Goal: Task Accomplishment & Management: Manage account settings

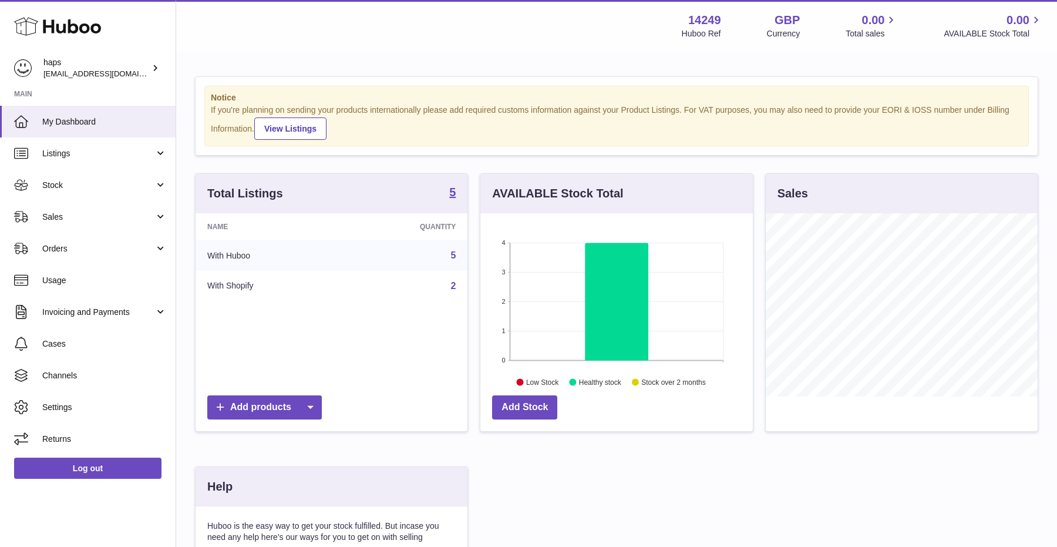
scroll to position [183, 272]
click at [70, 255] on link "Orders" at bounding box center [88, 248] width 176 height 32
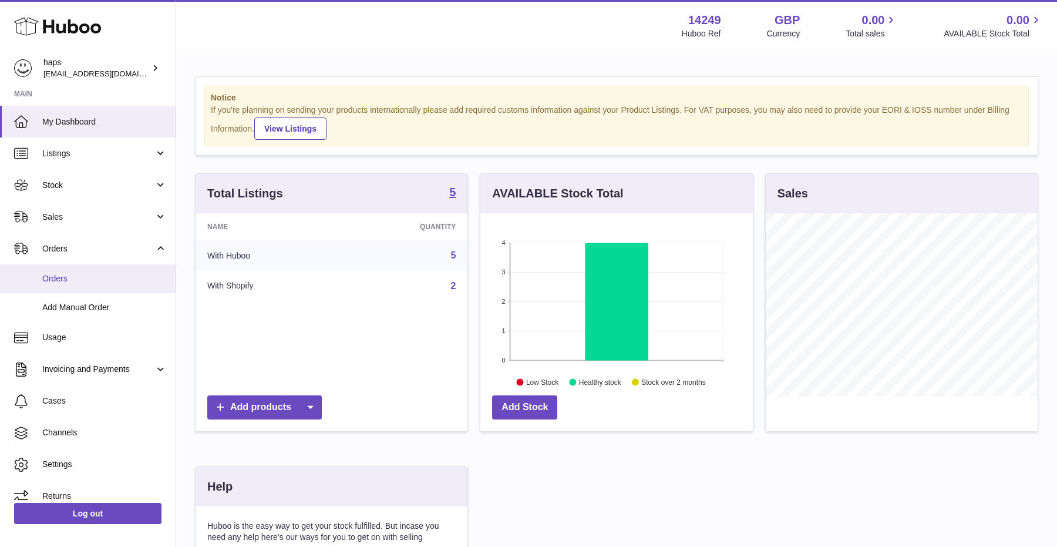
click at [69, 281] on span "Orders" at bounding box center [104, 278] width 124 height 11
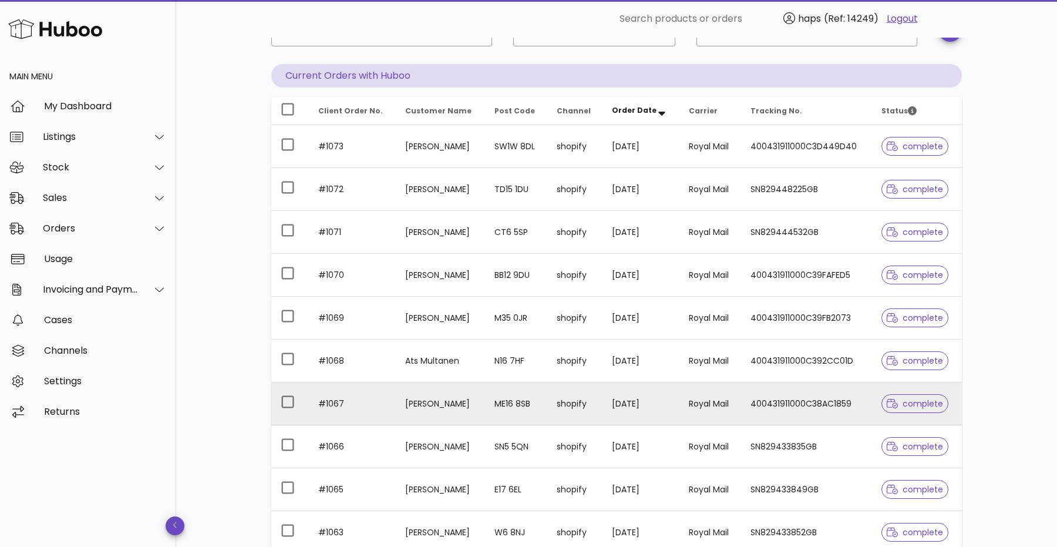
scroll to position [66, 0]
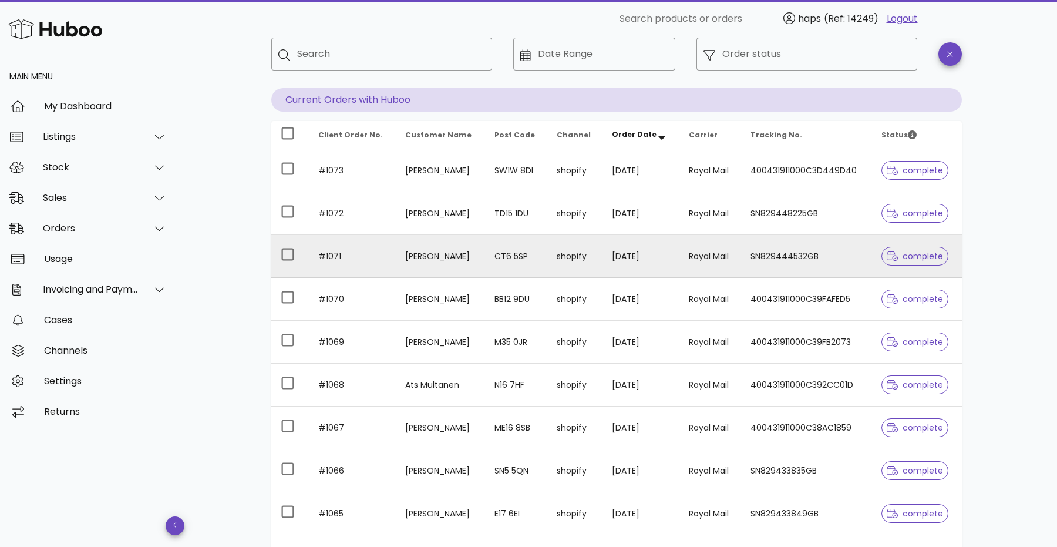
click at [466, 256] on td "[PERSON_NAME]" at bounding box center [440, 256] width 89 height 43
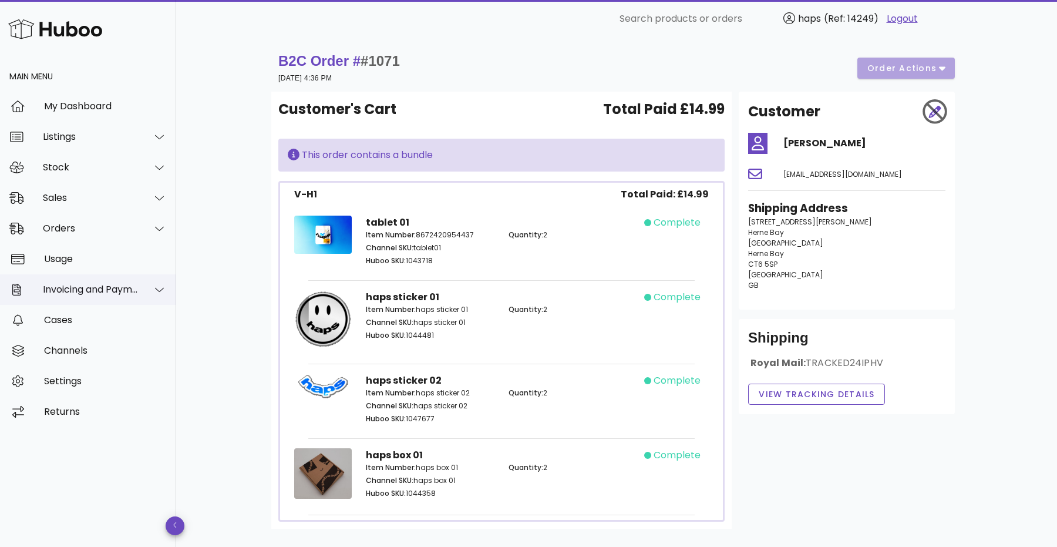
click at [110, 290] on div "Invoicing and Payments" at bounding box center [91, 289] width 96 height 11
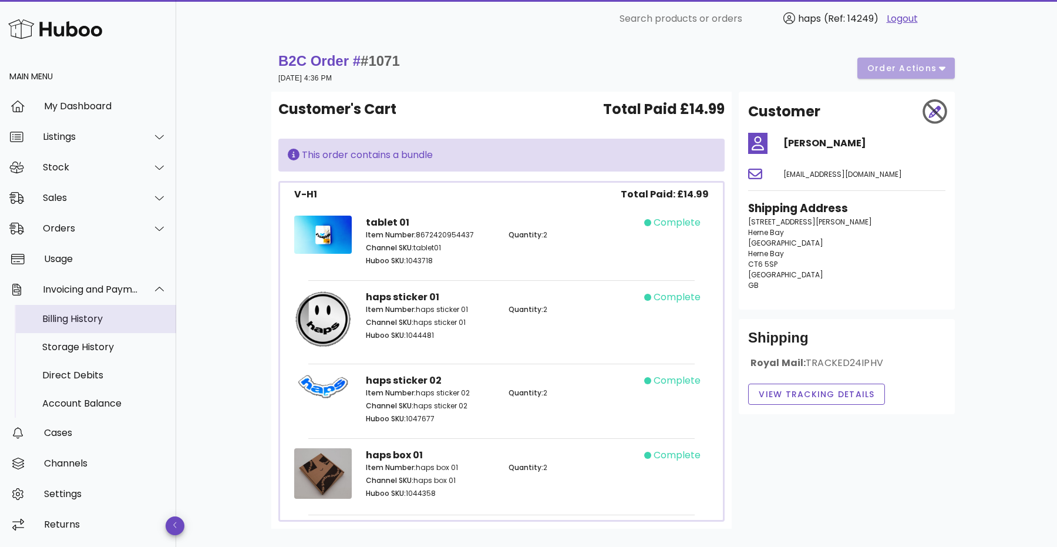
click at [93, 322] on div "Billing History" at bounding box center [104, 318] width 124 height 11
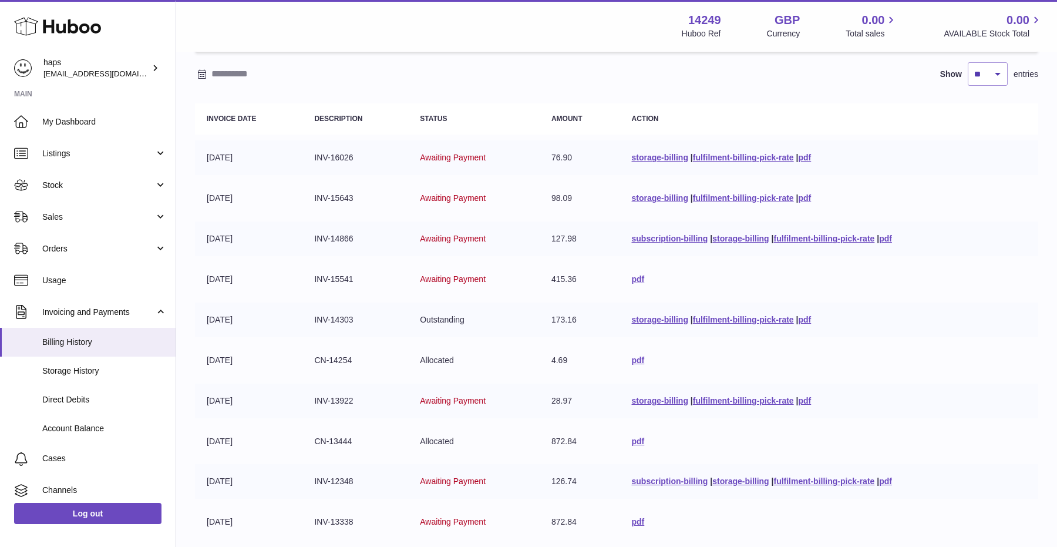
scroll to position [97, 0]
click at [804, 157] on link "pdf" at bounding box center [804, 155] width 13 height 9
click at [83, 312] on span "Invoicing and Payments" at bounding box center [98, 311] width 112 height 11
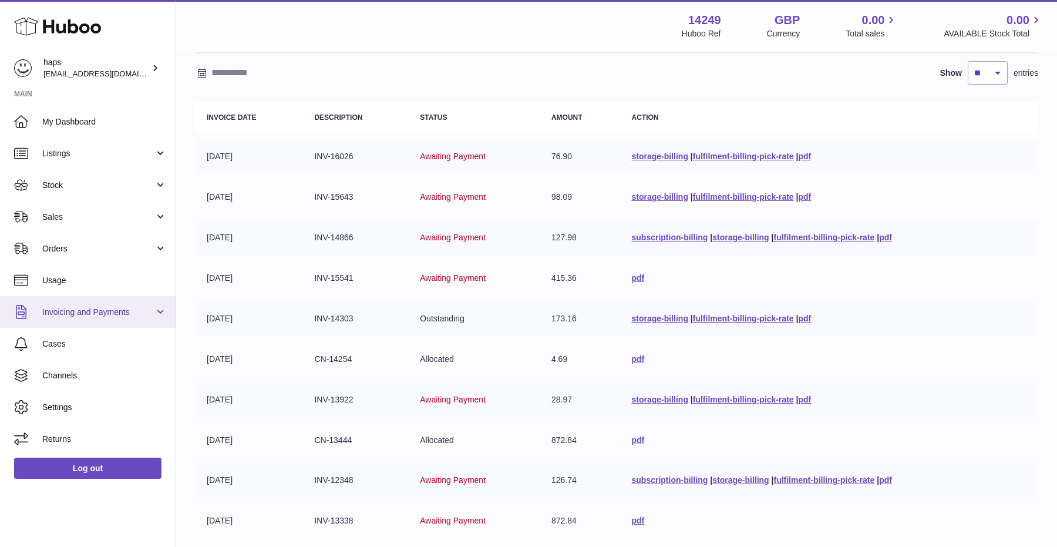
click at [83, 312] on span "Invoicing and Payments" at bounding box center [98, 311] width 112 height 11
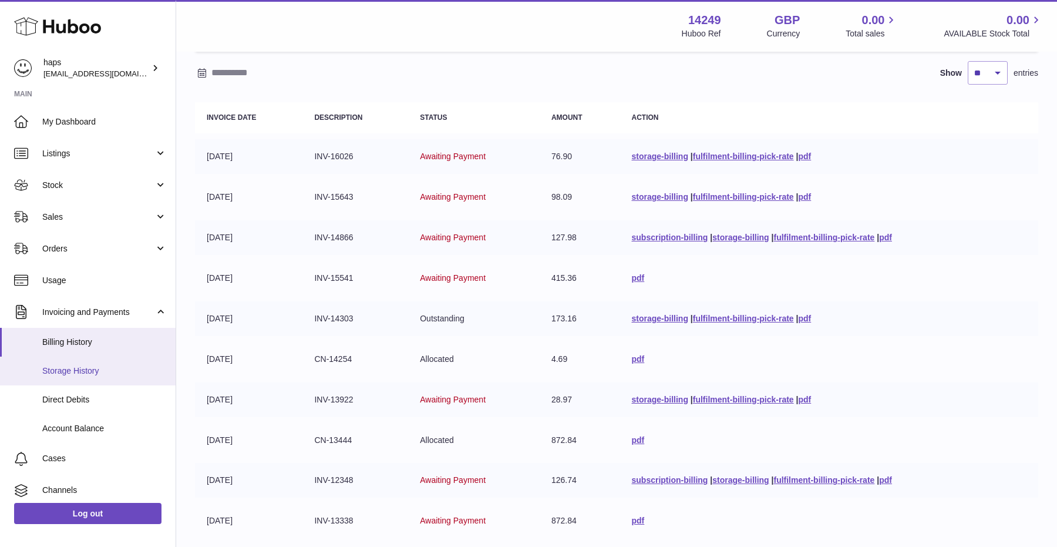
click at [93, 367] on span "Storage History" at bounding box center [104, 370] width 124 height 11
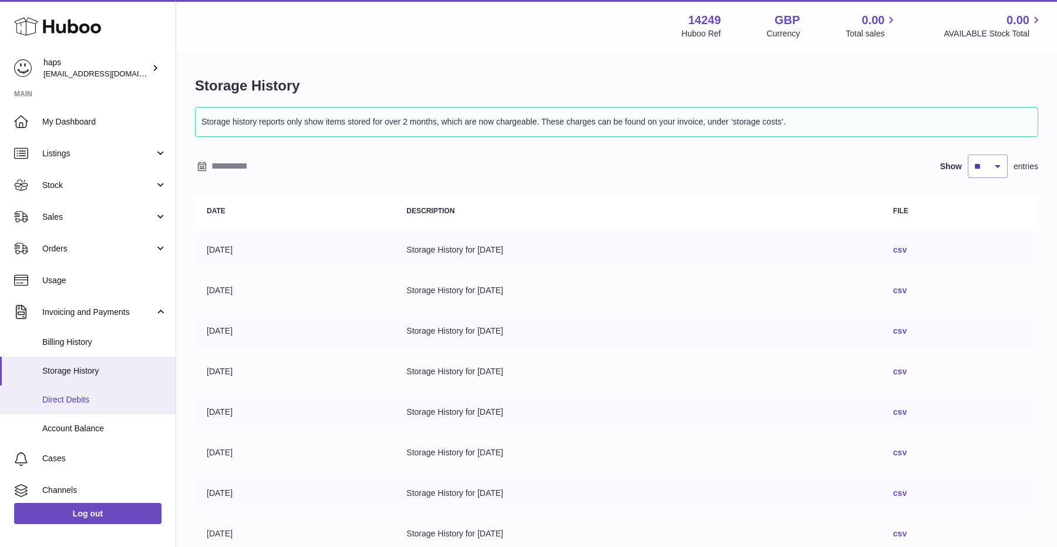
click at [86, 401] on span "Direct Debits" at bounding box center [104, 399] width 124 height 11
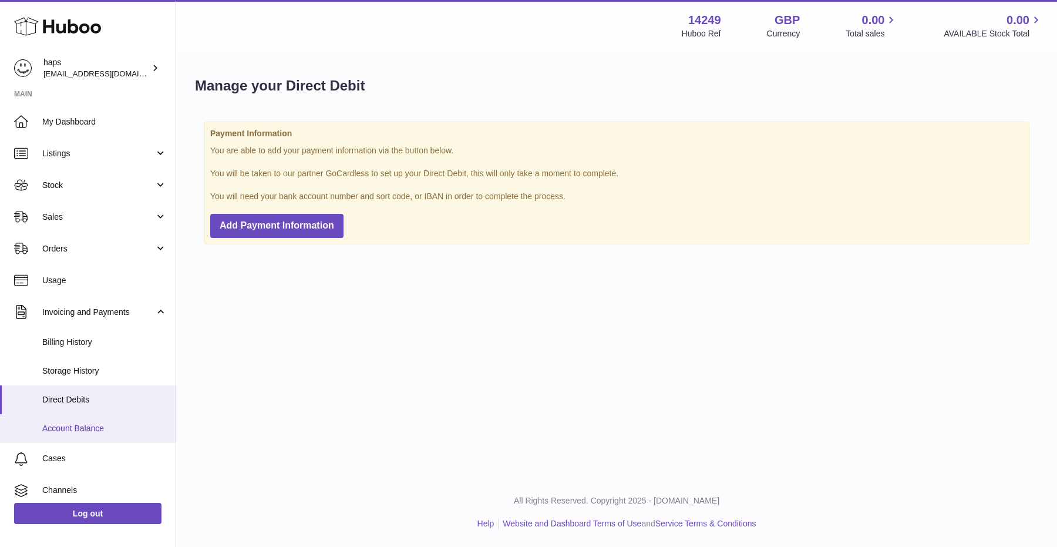
click at [74, 435] on link "Account Balance" at bounding box center [88, 428] width 176 height 29
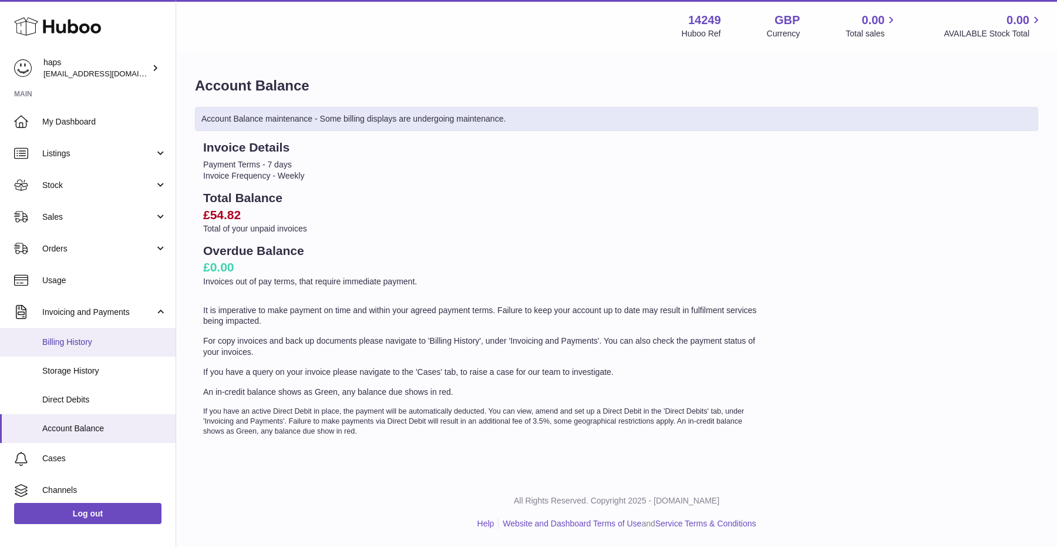
click at [76, 345] on span "Billing History" at bounding box center [104, 341] width 124 height 11
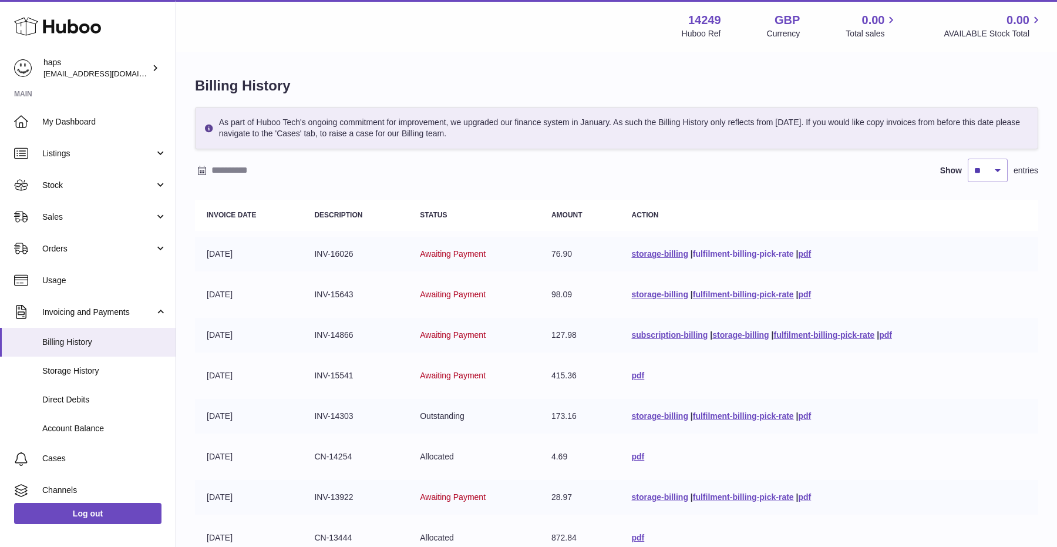
click at [718, 255] on link "fulfilment-billing-pick-rate" at bounding box center [743, 253] width 101 height 9
click at [86, 254] on link "Orders" at bounding box center [88, 248] width 176 height 32
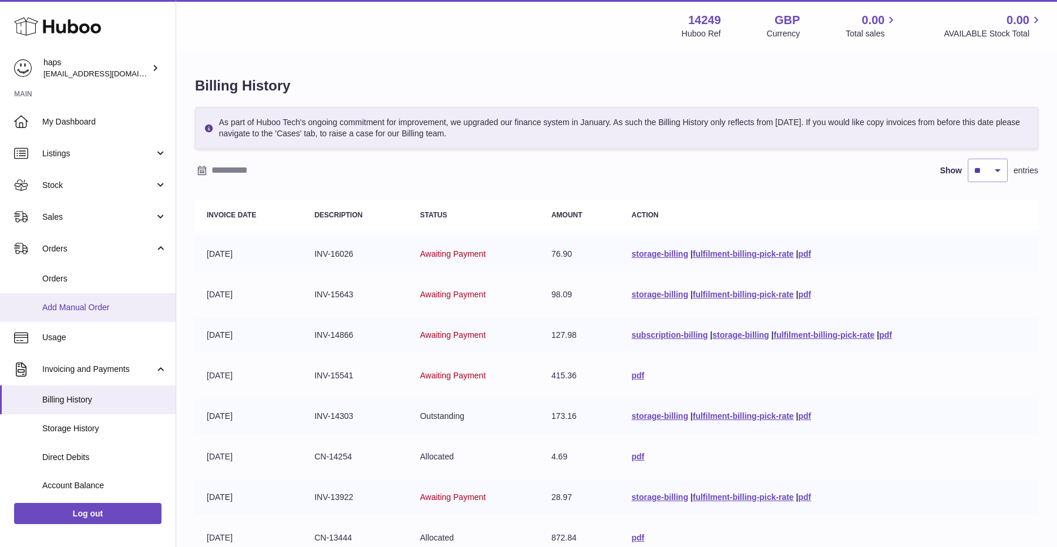
click at [84, 293] on link "Add Manual Order" at bounding box center [88, 307] width 176 height 29
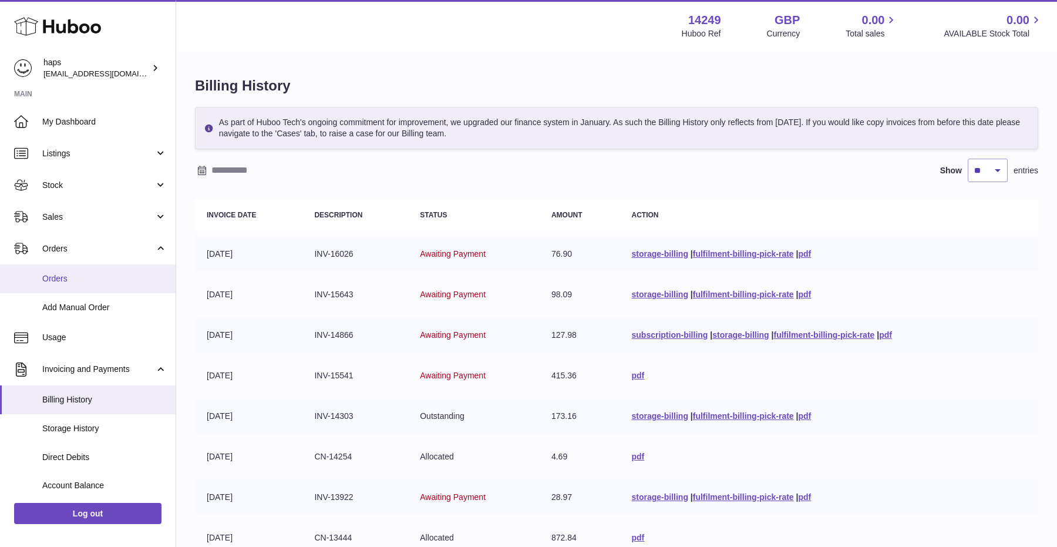
click at [75, 274] on span "Orders" at bounding box center [104, 278] width 124 height 11
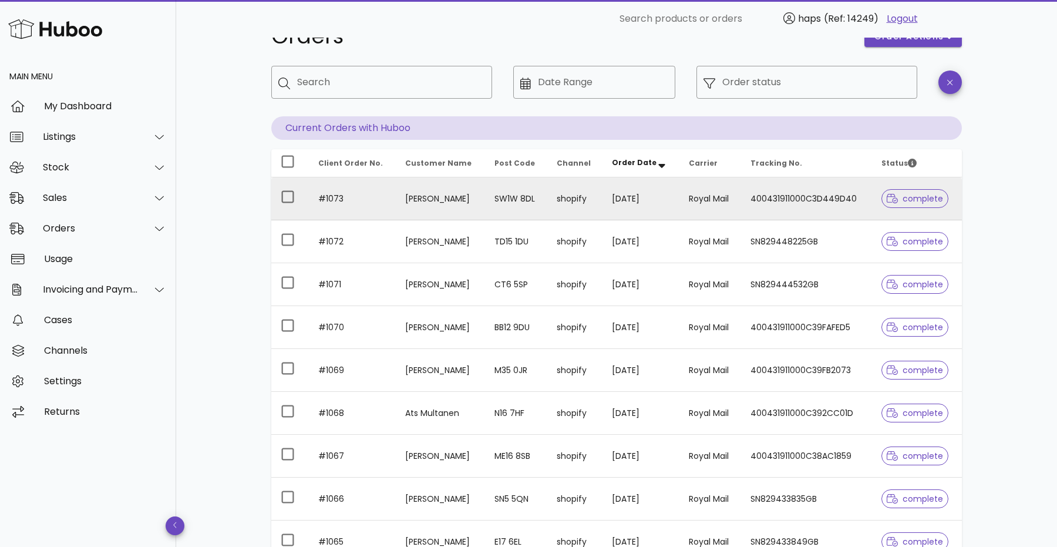
scroll to position [43, 0]
